Goal: Task Accomplishment & Management: Complete application form

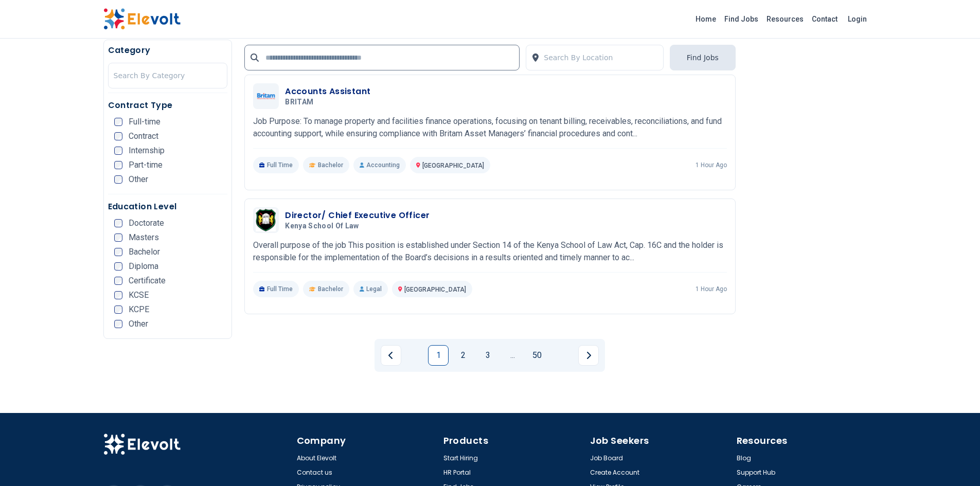
scroll to position [1954, 0]
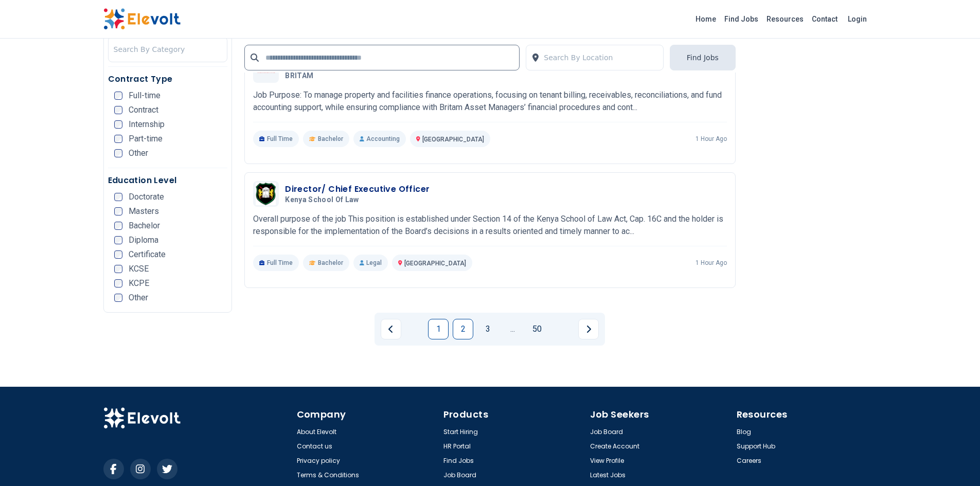
click at [468, 330] on link "2" at bounding box center [463, 329] width 21 height 21
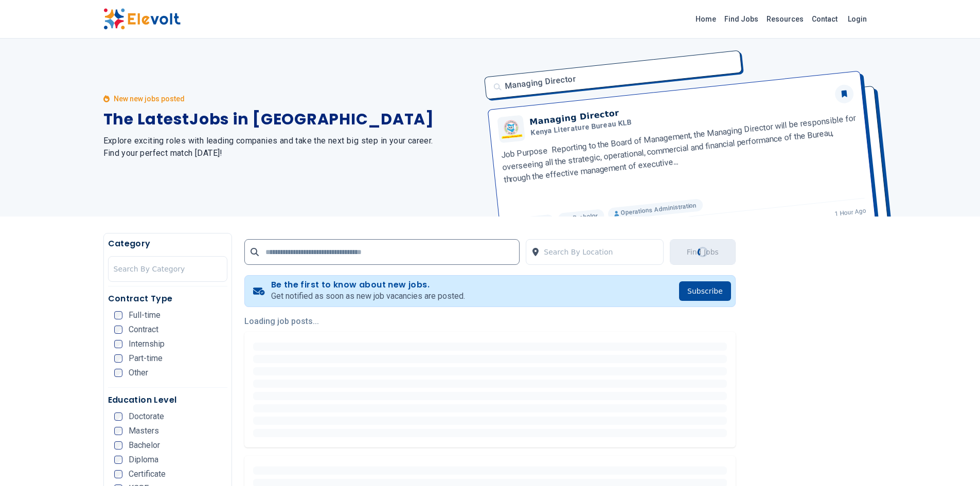
scroll to position [0, 0]
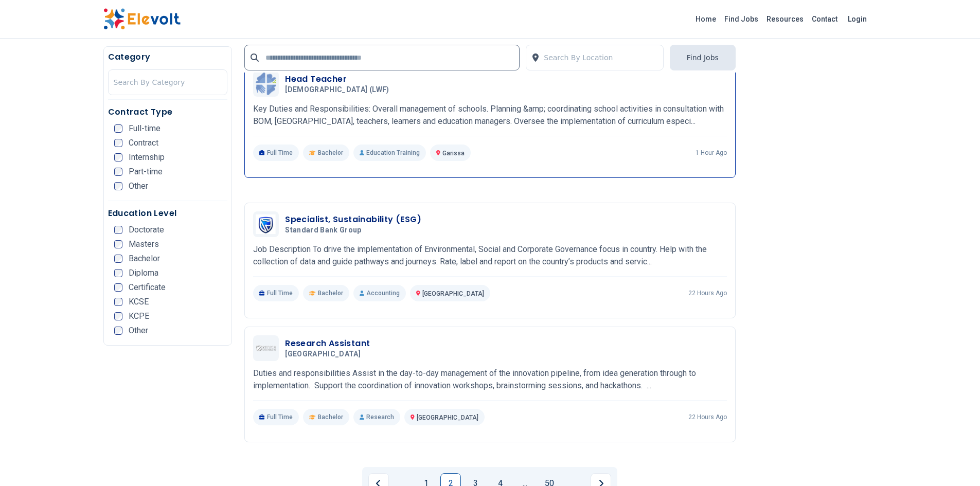
scroll to position [1851, 0]
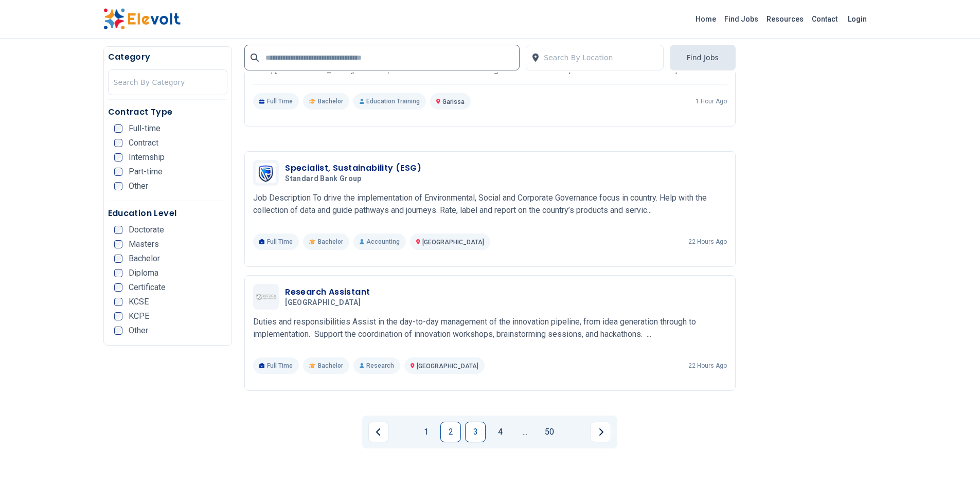
click at [479, 437] on link "3" at bounding box center [475, 432] width 21 height 21
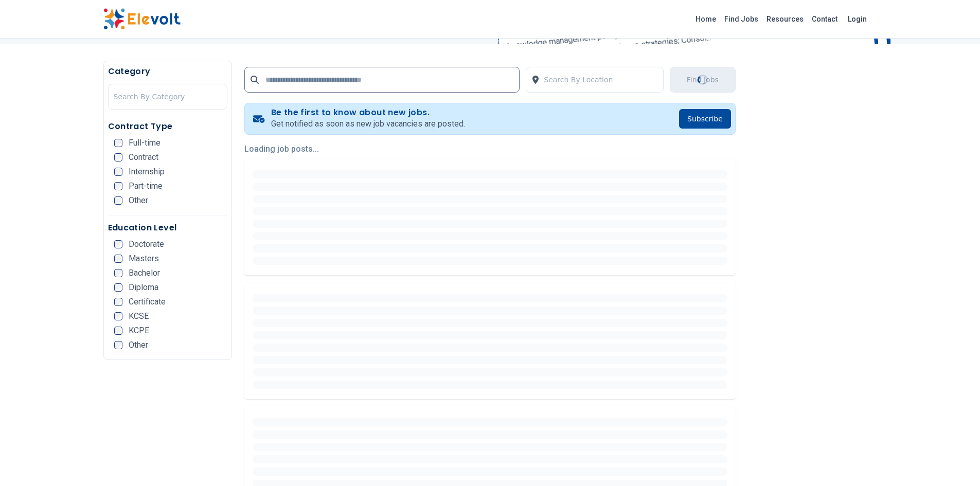
scroll to position [0, 0]
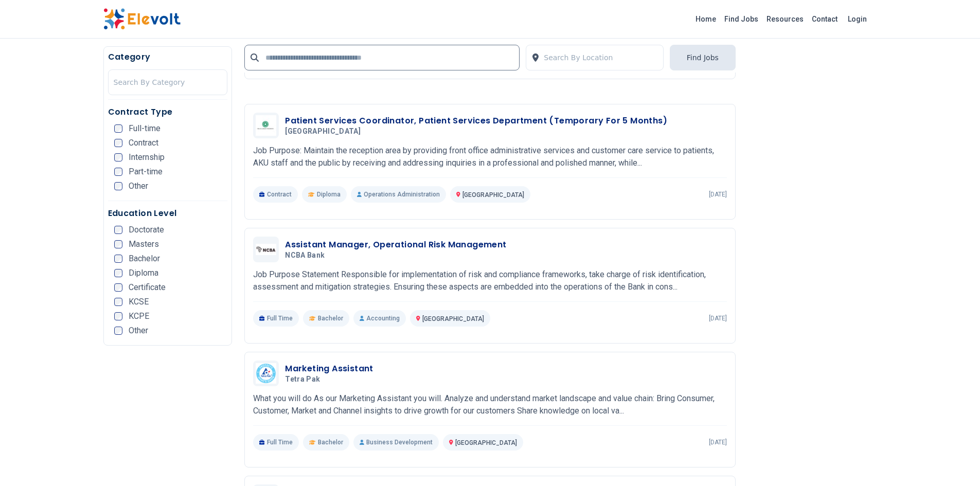
scroll to position [926, 0]
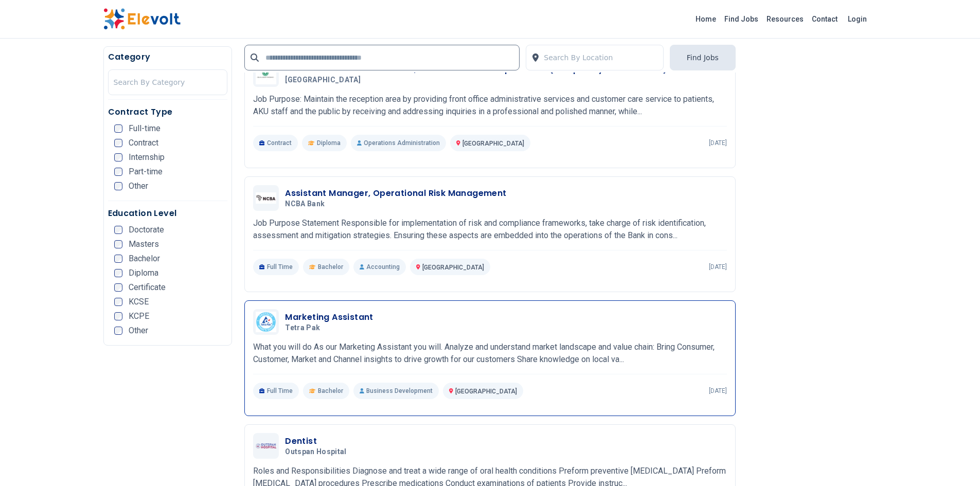
click at [333, 315] on h3 "Marketing Assistant" at bounding box center [329, 317] width 88 height 12
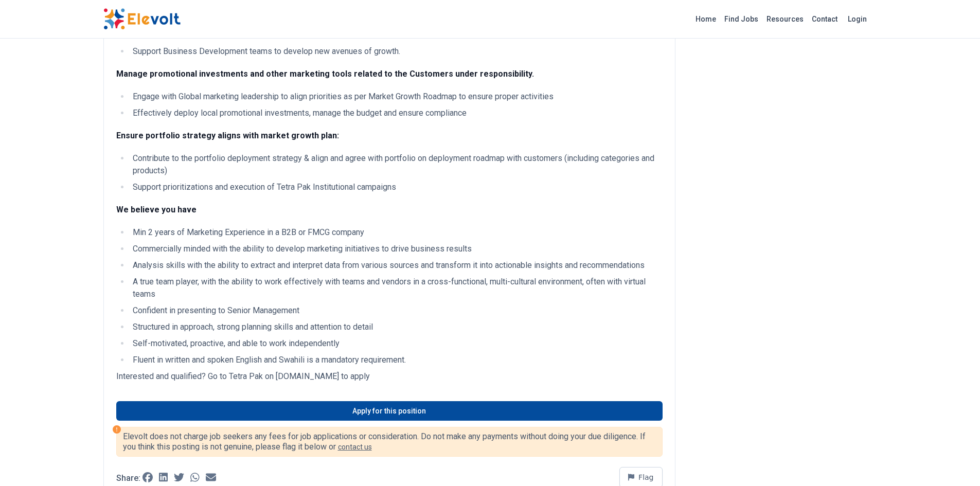
scroll to position [566, 0]
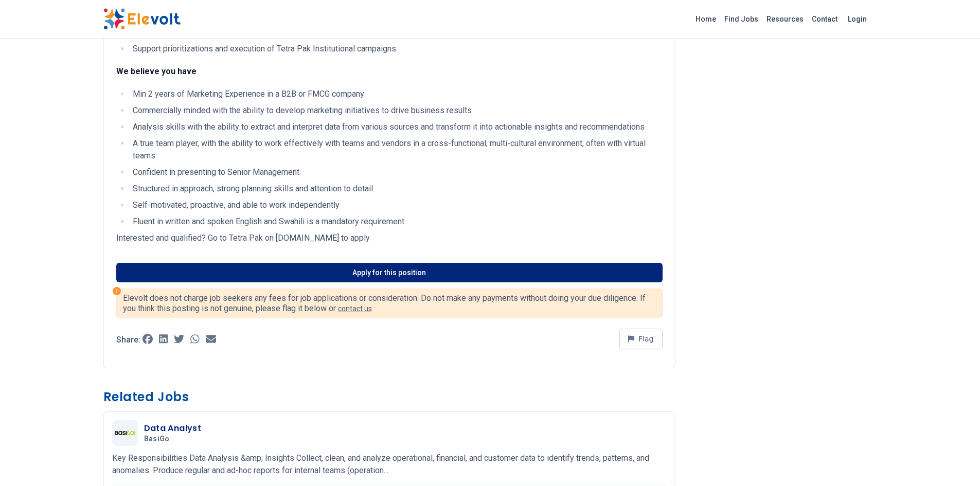
click at [434, 275] on link "Apply for this position" at bounding box center [389, 273] width 546 height 20
